Goal: Find specific page/section

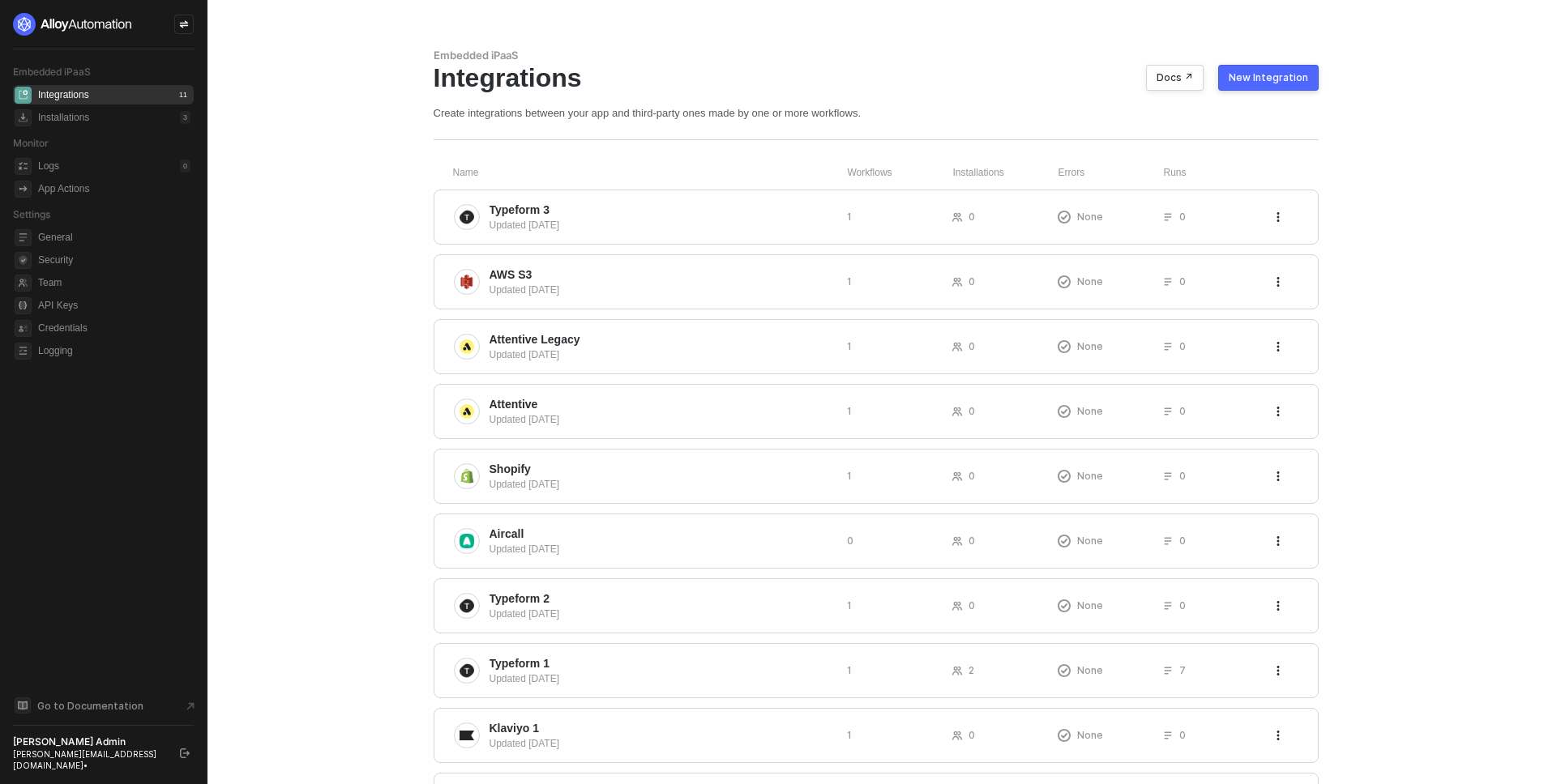
click at [190, 751] on button "button" at bounding box center [185, 754] width 20 height 20
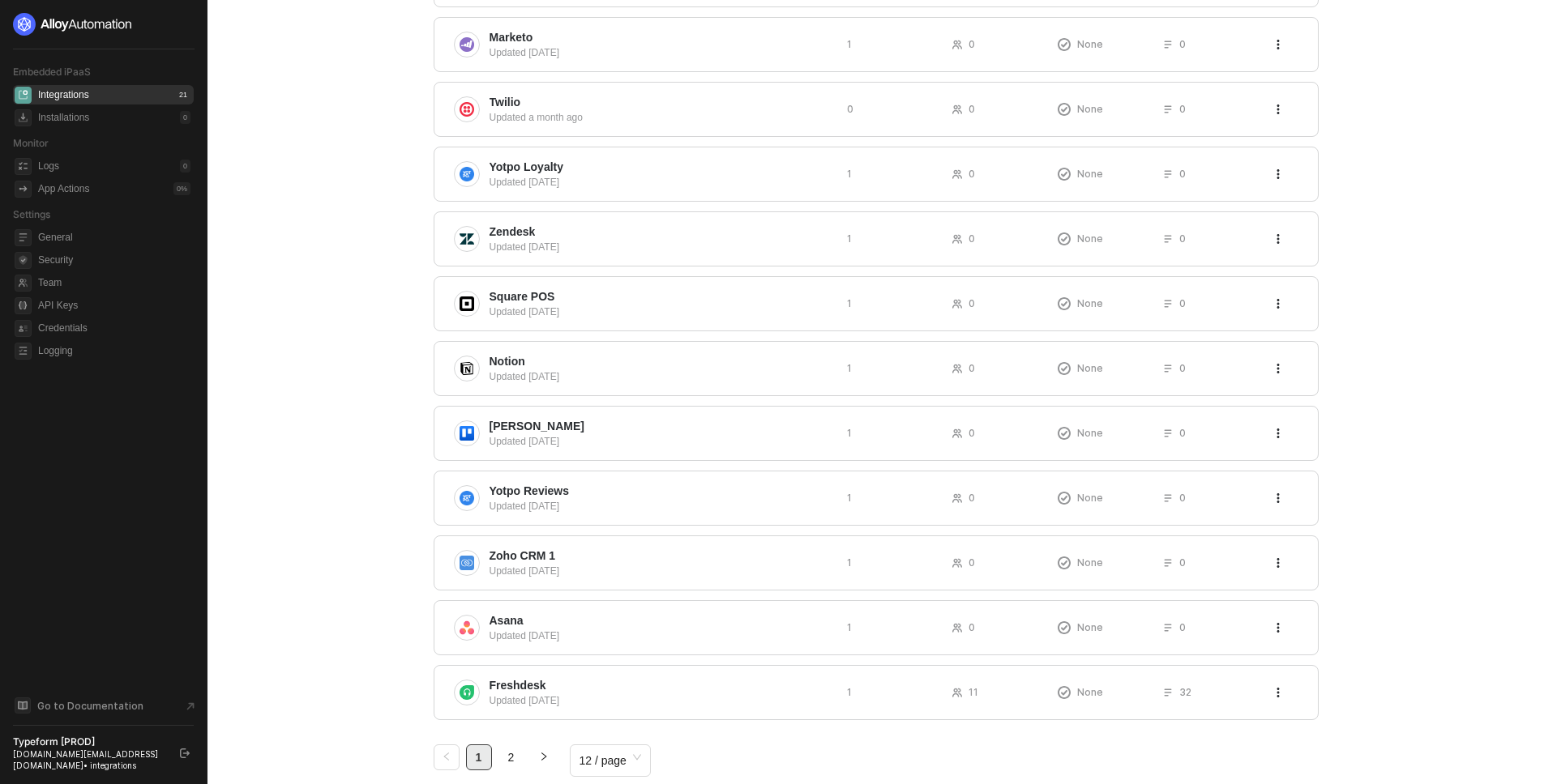
scroll to position [272, 0]
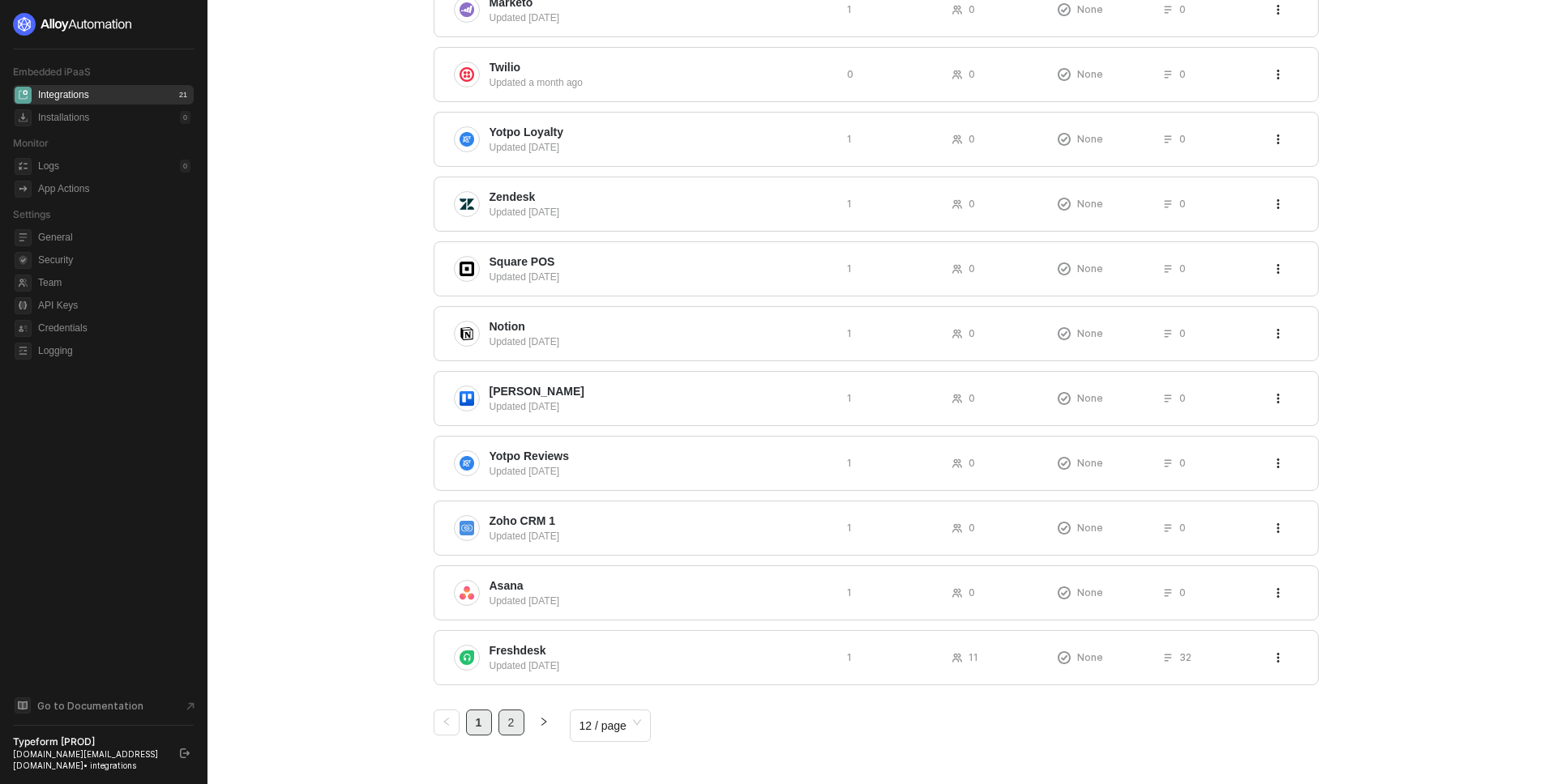
click at [516, 727] on link "2" at bounding box center [512, 723] width 25 height 25
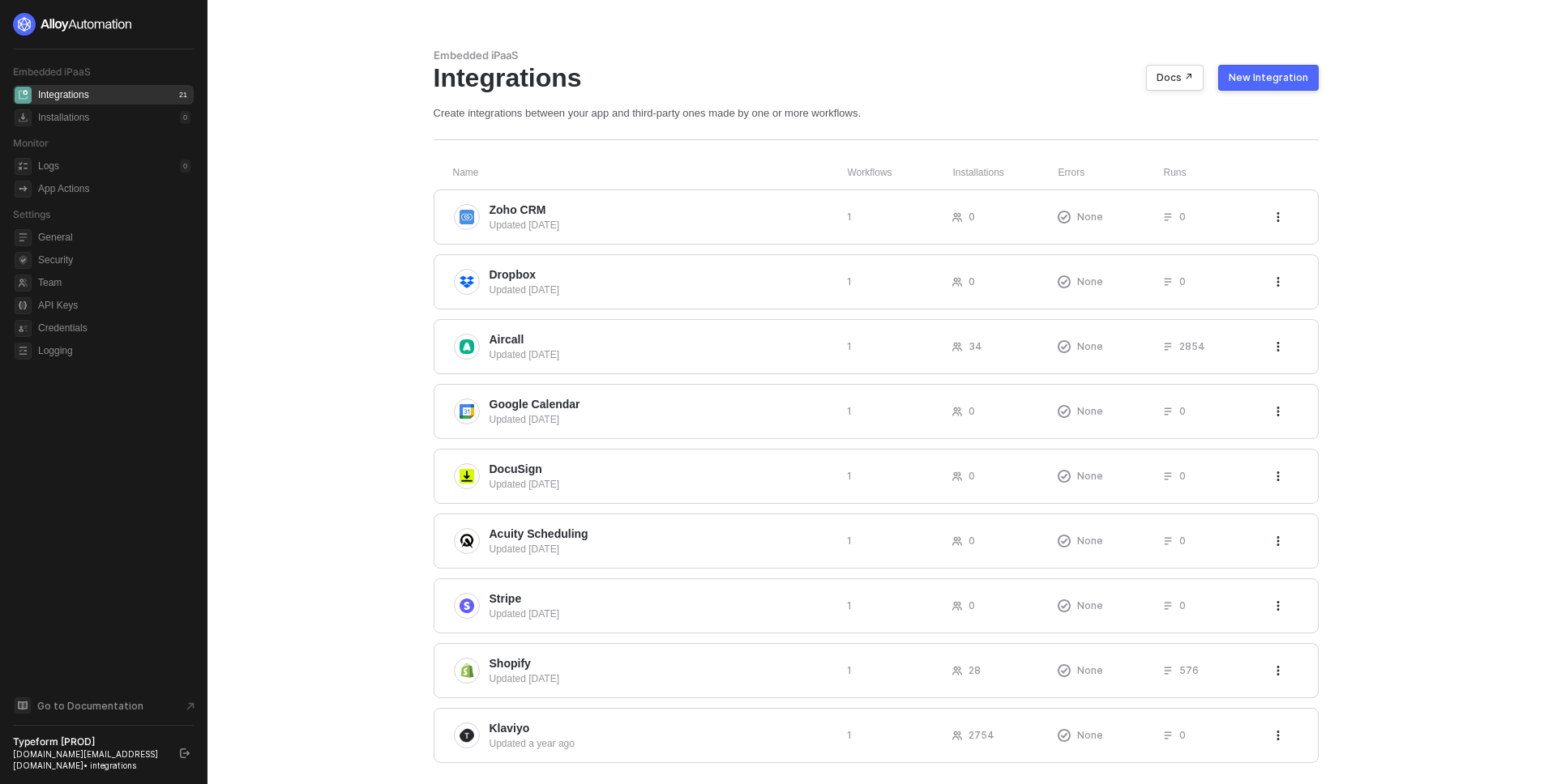
scroll to position [78, 0]
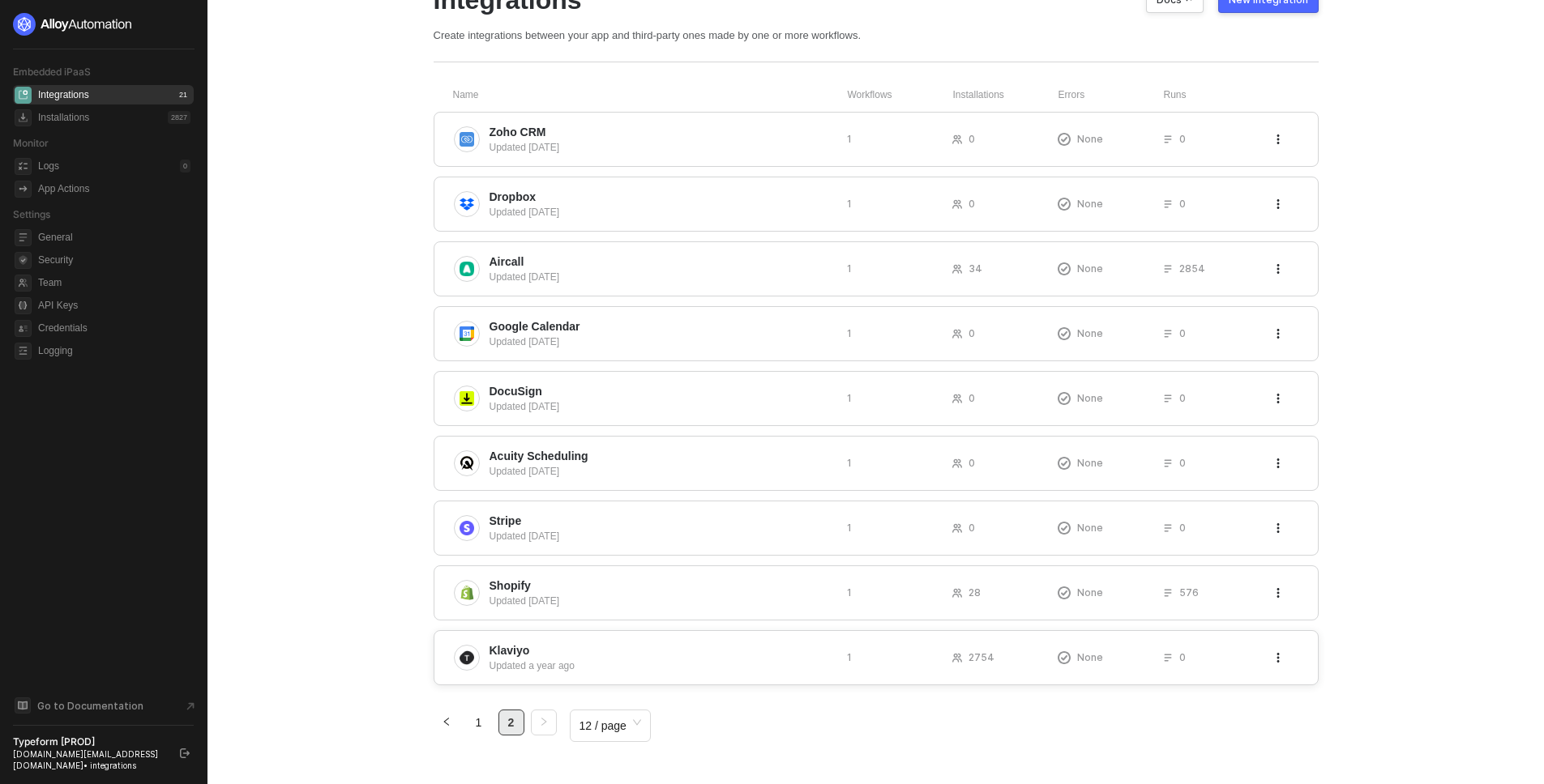
click at [544, 645] on span "Klaviyo" at bounding box center [662, 651] width 345 height 16
